Goal: Transaction & Acquisition: Purchase product/service

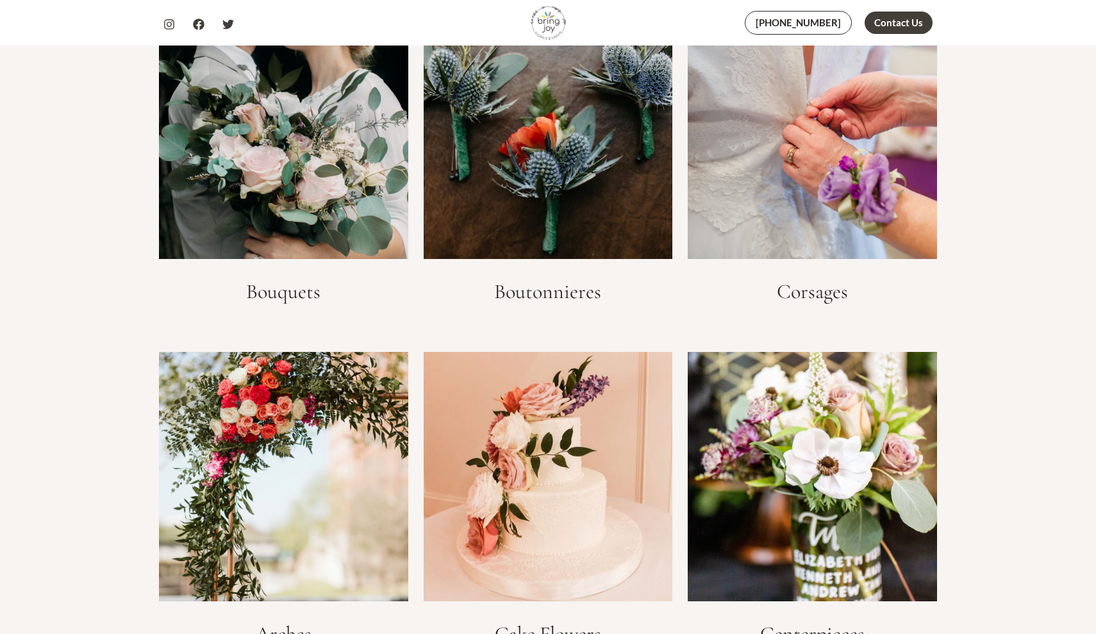
scroll to position [1917, 0]
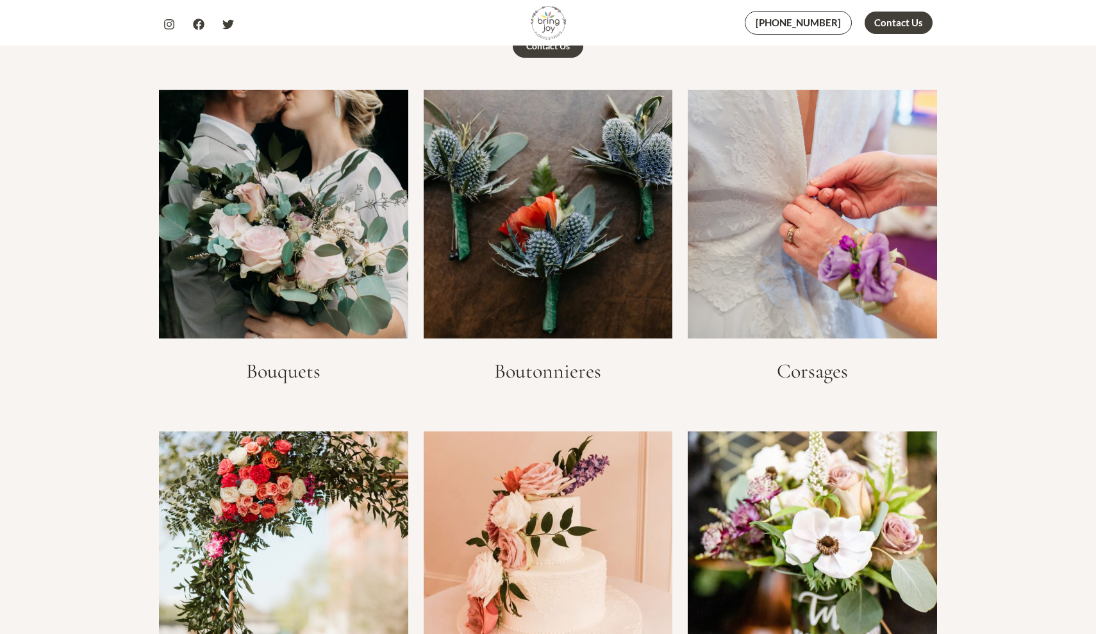
click at [323, 204] on img at bounding box center [283, 214] width 249 height 249
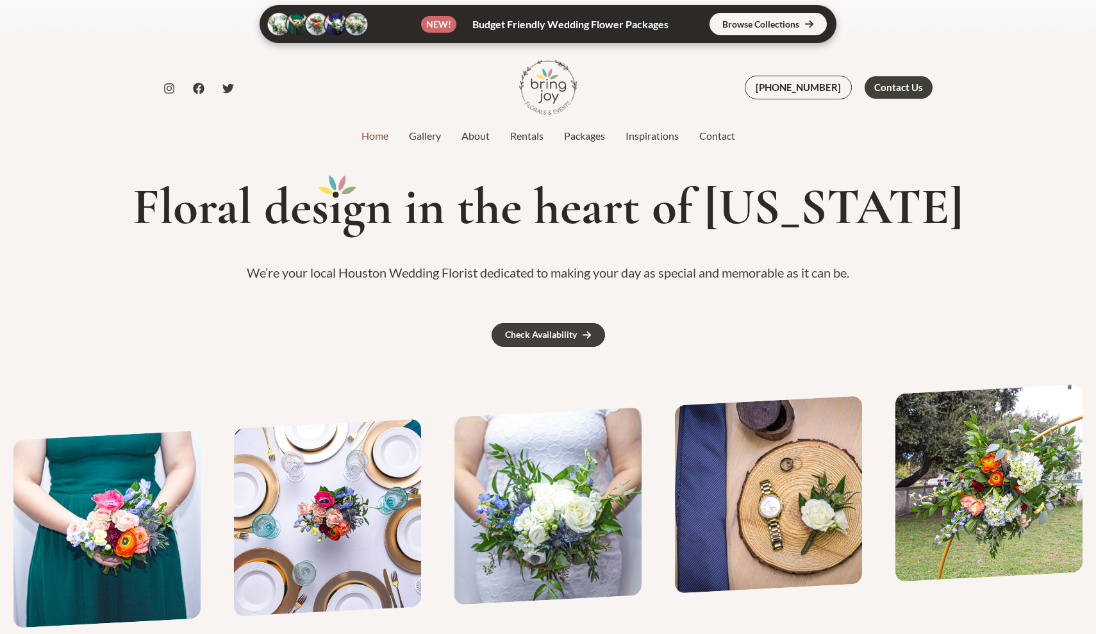
scroll to position [0, 0]
click at [532, 132] on link "Rentals" at bounding box center [527, 135] width 54 height 15
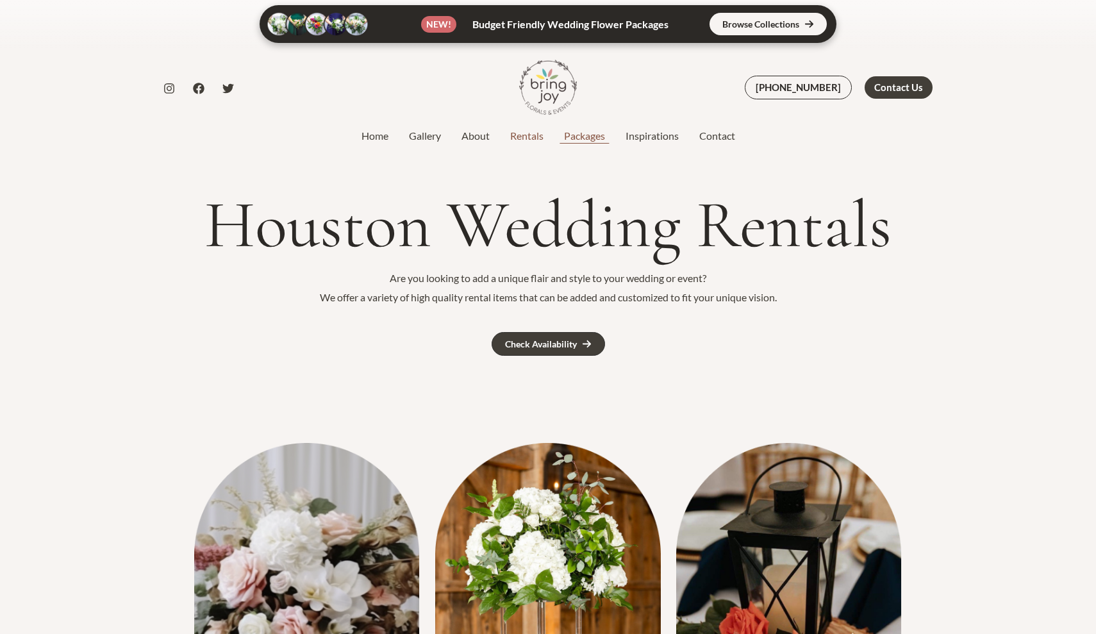
click at [589, 138] on link "Packages" at bounding box center [585, 135] width 62 height 15
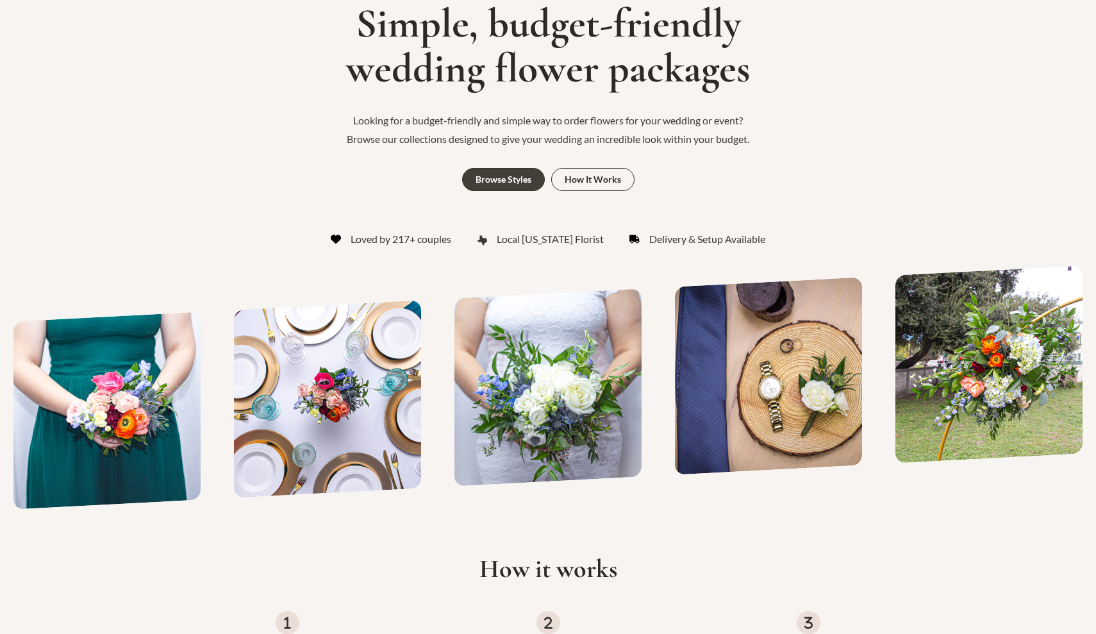
scroll to position [158, 0]
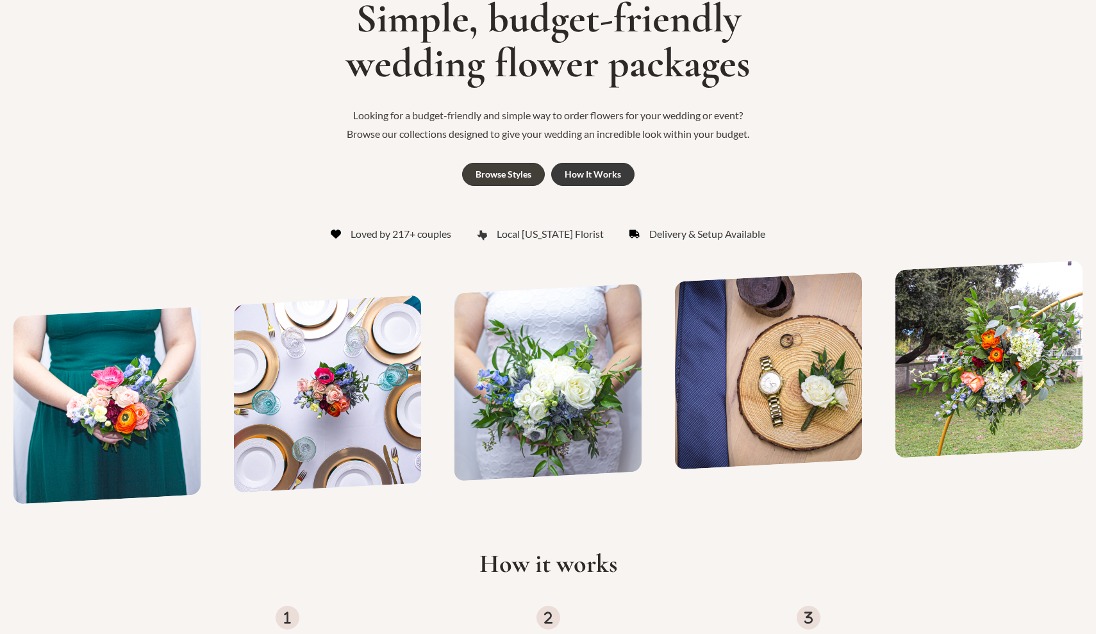
click at [597, 166] on link "How It Works" at bounding box center [592, 174] width 83 height 23
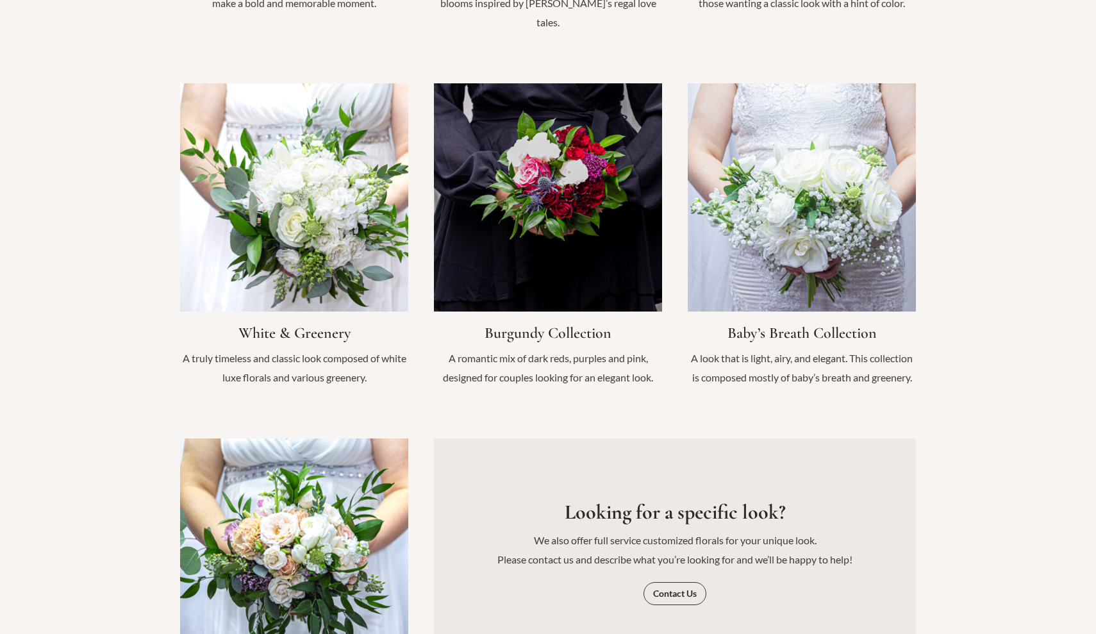
scroll to position [1334, 0]
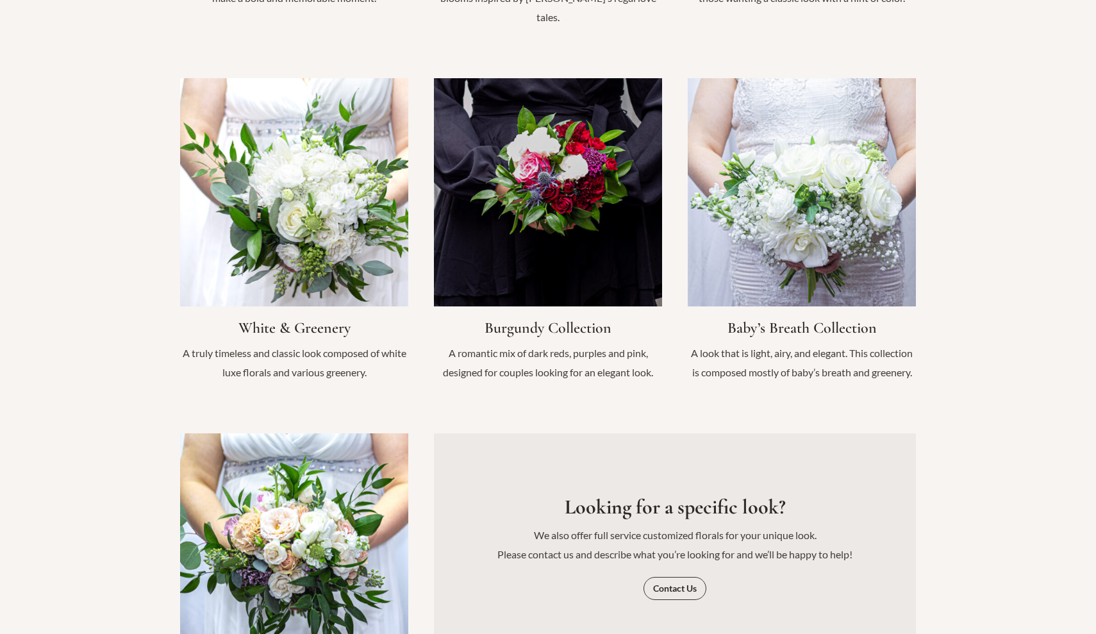
click at [570, 301] on link "Infobox Link" at bounding box center [548, 236] width 228 height 317
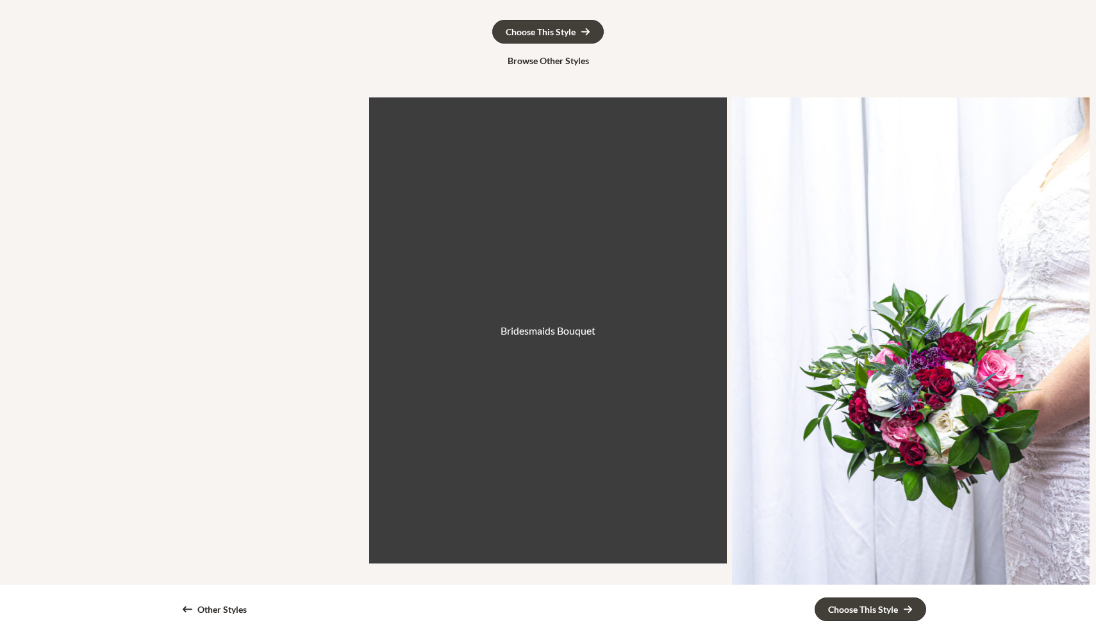
scroll to position [245, 0]
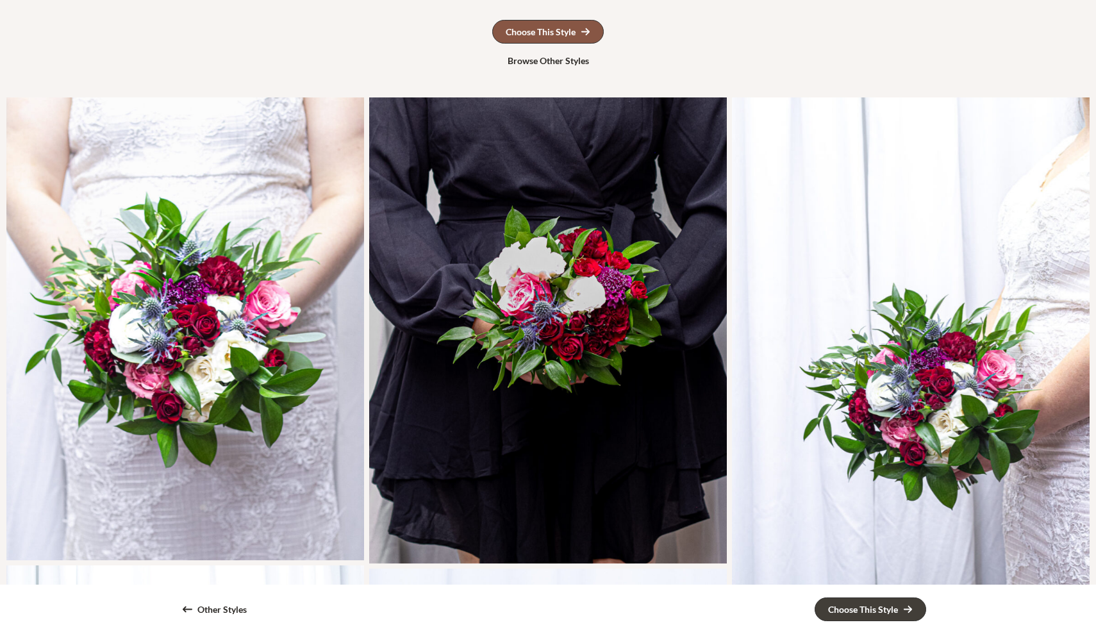
click at [561, 30] on div "Choose This Style" at bounding box center [541, 32] width 70 height 9
